Goal: Navigation & Orientation: Understand site structure

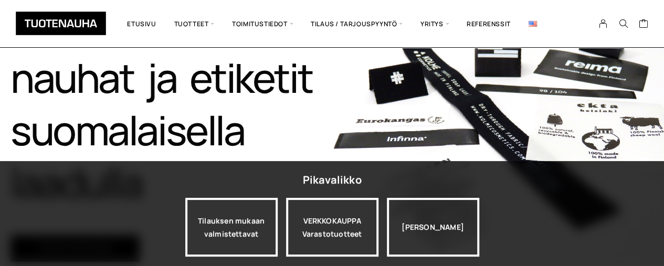
scroll to position [164, 0]
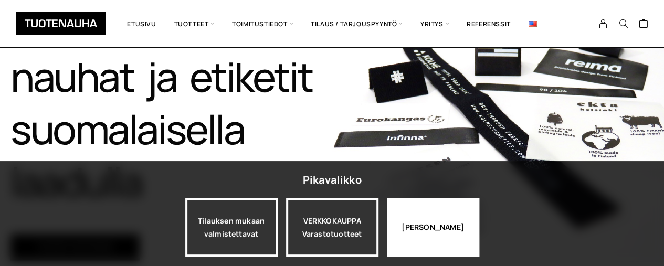
click at [451, 232] on div "[PERSON_NAME]" at bounding box center [433, 227] width 92 height 59
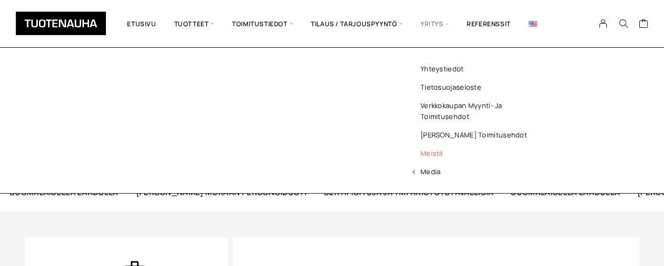
scroll to position [341, 0]
click at [430, 155] on link "Meistä" at bounding box center [480, 153] width 152 height 18
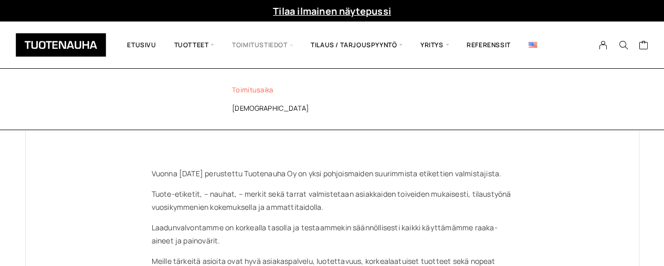
click at [263, 92] on link "Toimitusaika" at bounding box center [291, 90] width 152 height 18
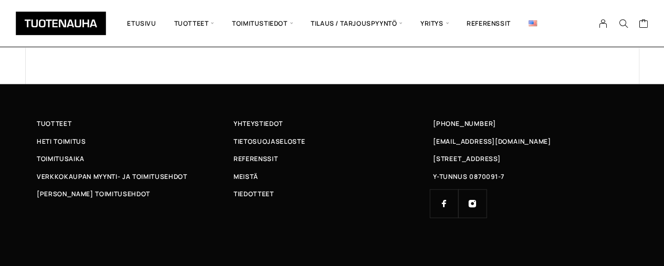
scroll to position [186, 0]
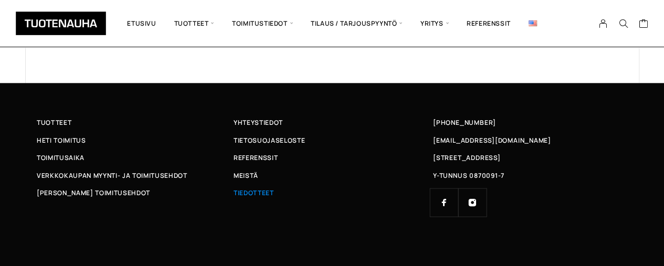
click at [261, 194] on span "Tiedotteet" at bounding box center [254, 192] width 40 height 11
